Goal: Information Seeking & Learning: Learn about a topic

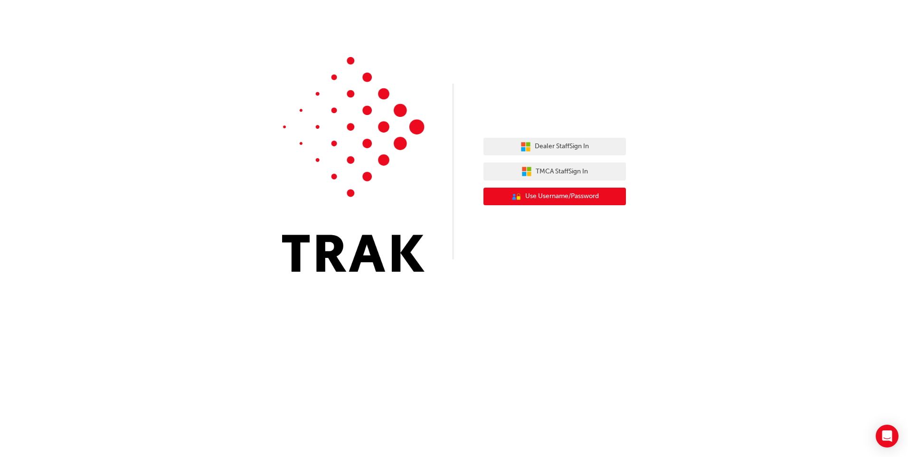
click at [555, 196] on span "Use Username/Password" at bounding box center [562, 196] width 74 height 11
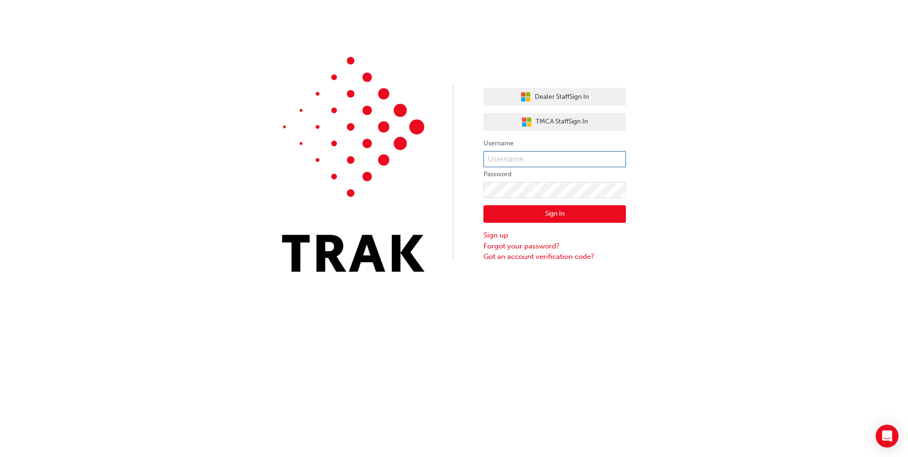
click at [515, 161] on input "text" at bounding box center [555, 159] width 143 height 16
type input "[EMAIL_ADDRESS][DOMAIN_NAME]"
click at [566, 209] on button "Sign In" at bounding box center [555, 214] width 143 height 18
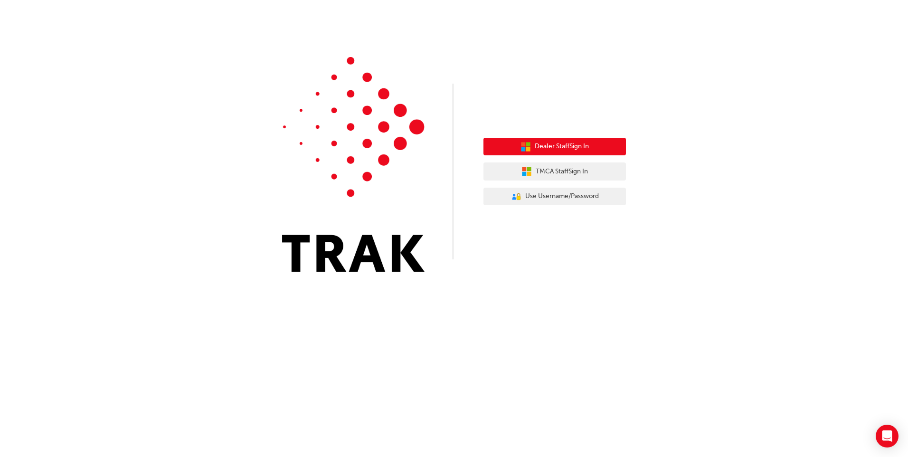
click at [560, 151] on span "Dealer Staff Sign In" at bounding box center [562, 146] width 54 height 11
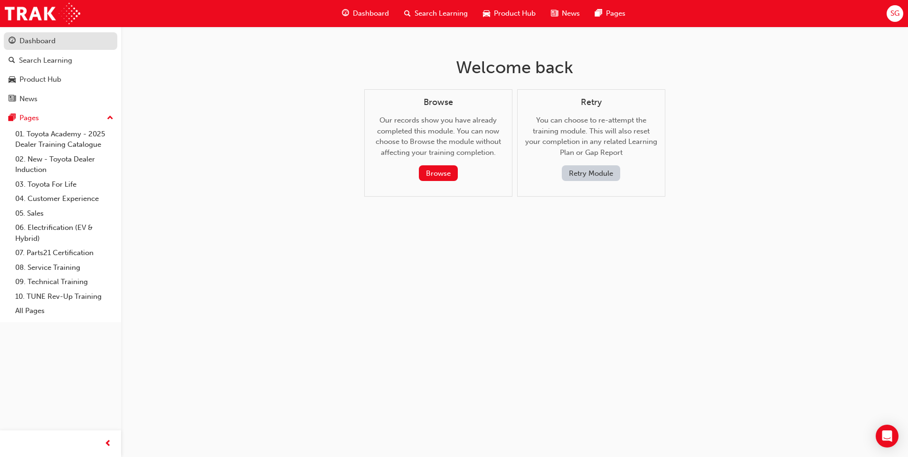
click at [37, 45] on div "Dashboard" at bounding box center [37, 41] width 36 height 11
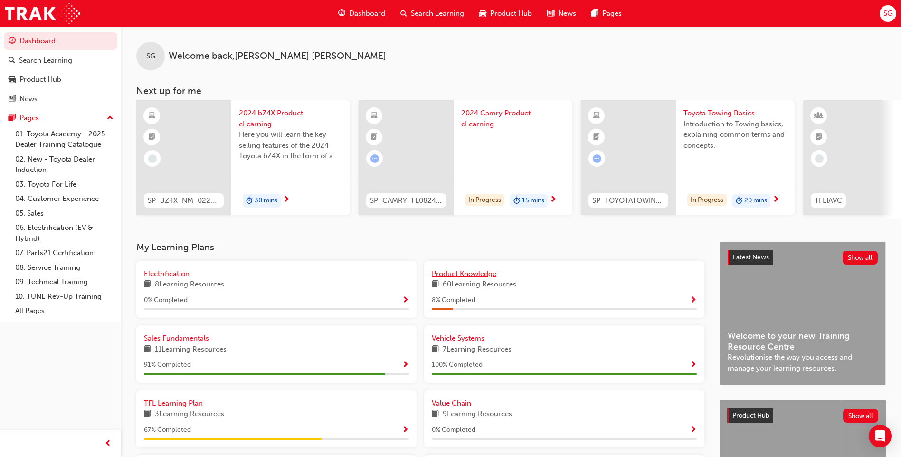
click at [480, 278] on span "Product Knowledge" at bounding box center [464, 273] width 65 height 9
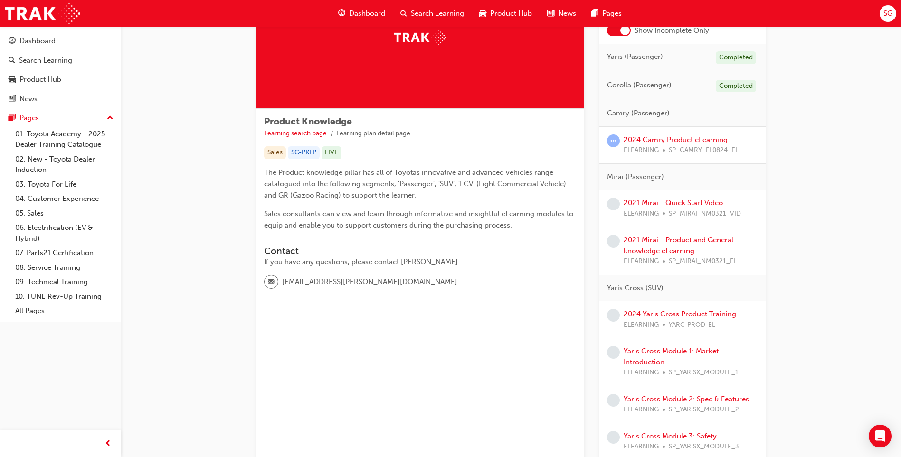
scroll to position [71, 0]
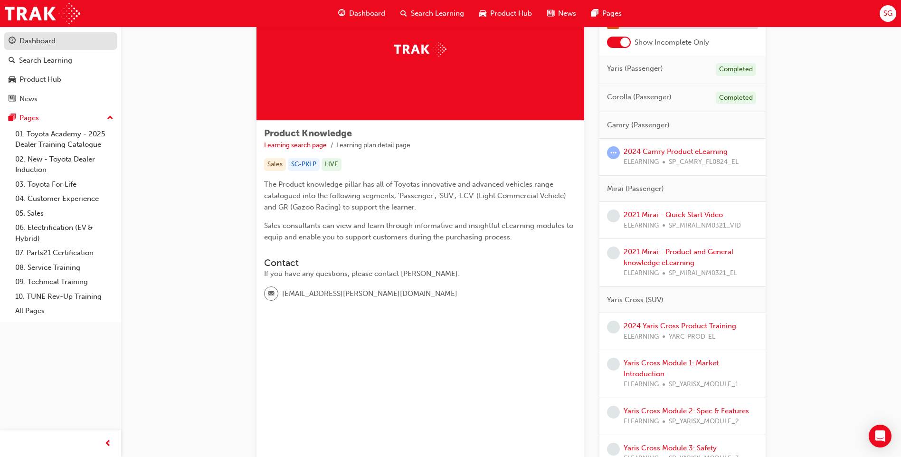
click at [43, 41] on div "Dashboard" at bounding box center [37, 41] width 36 height 11
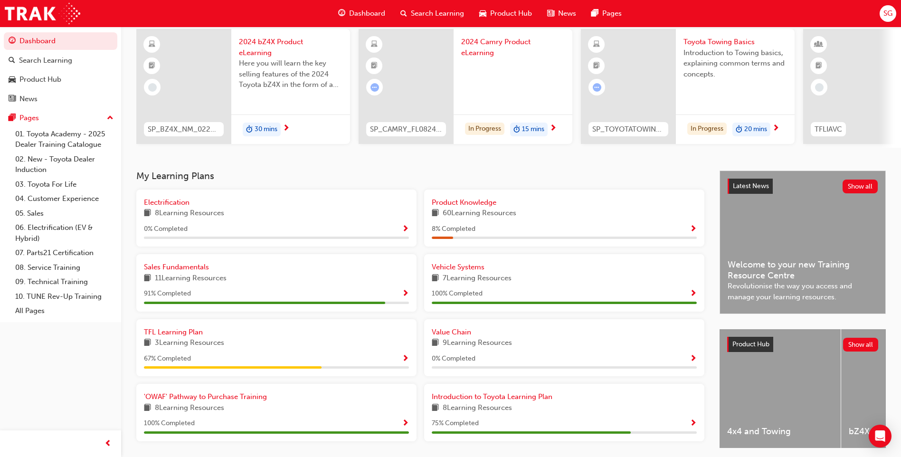
click at [694, 232] on span "Show Progress" at bounding box center [693, 229] width 7 height 9
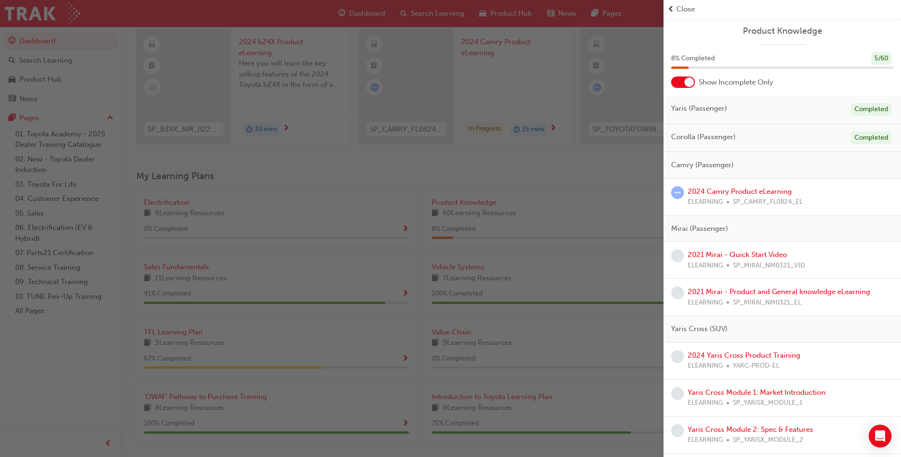
click at [36, 349] on div "button" at bounding box center [332, 228] width 664 height 457
